Goal: Task Accomplishment & Management: Manage account settings

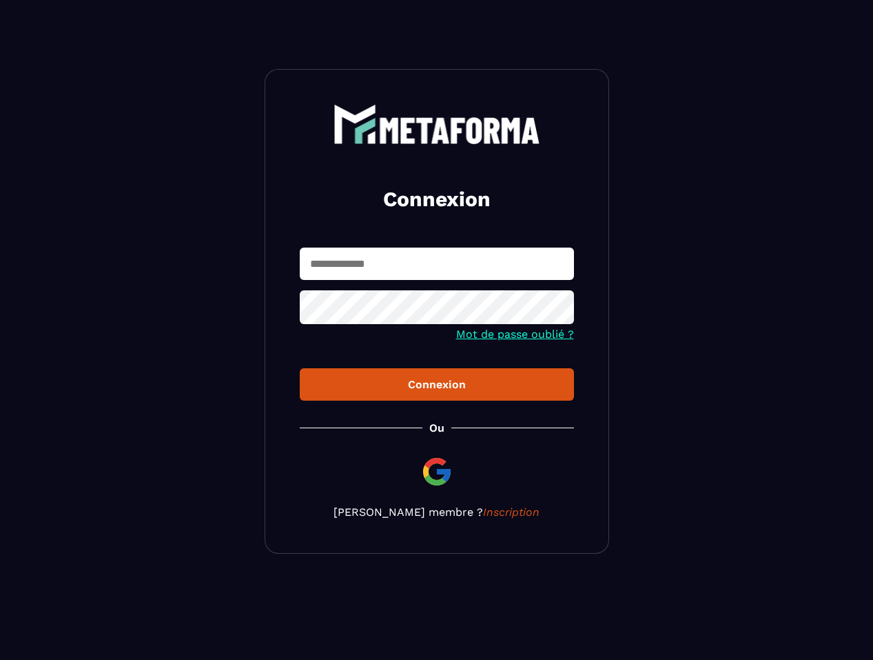
type input "**********"
click at [300, 368] on button "Connexion" at bounding box center [437, 384] width 274 height 32
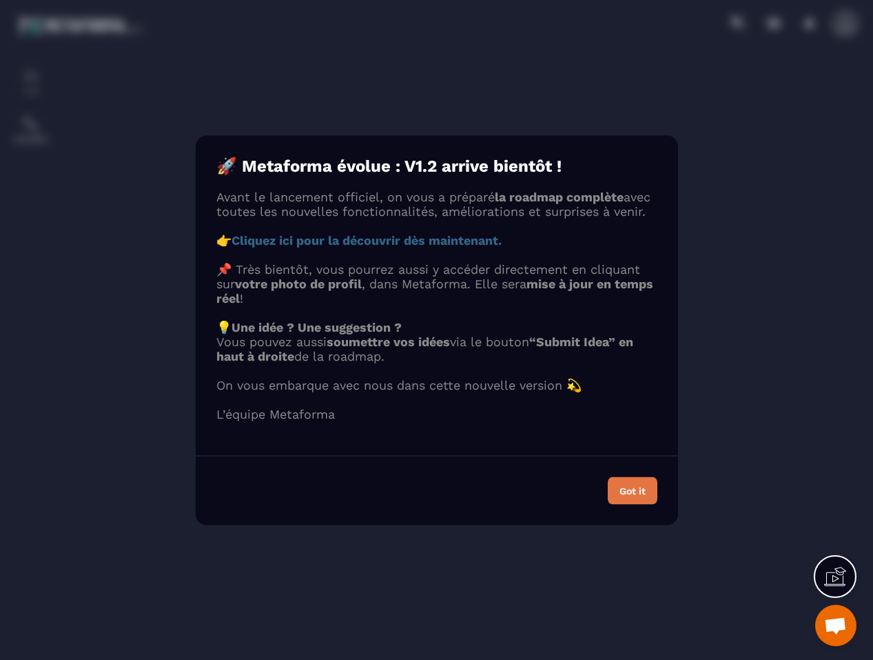
click at [625, 495] on button "Got it" at bounding box center [633, 490] width 50 height 28
